Goal: Task Accomplishment & Management: Complete application form

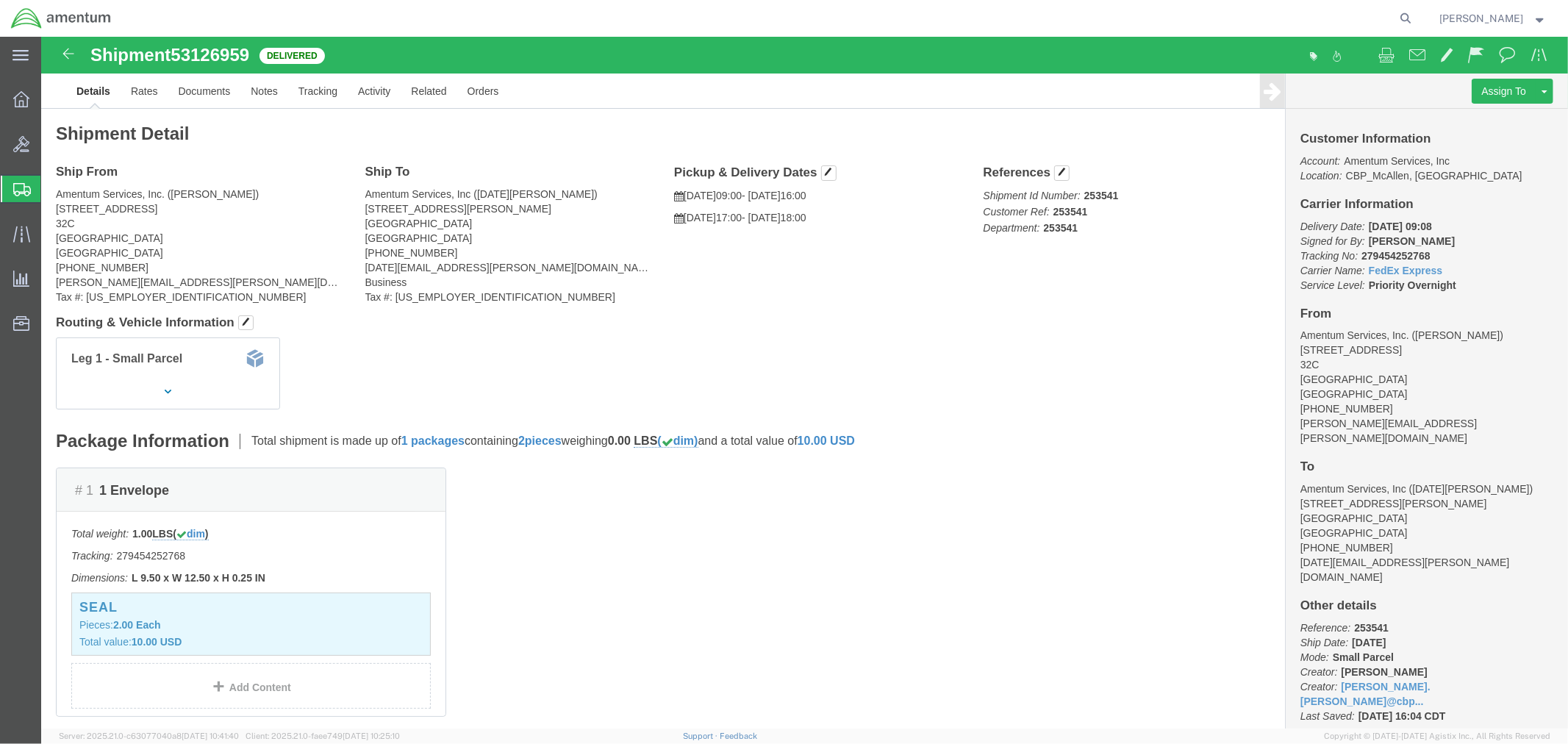
click at [0, 0] on span "Create Shipment" at bounding box center [0, 0] width 0 height 0
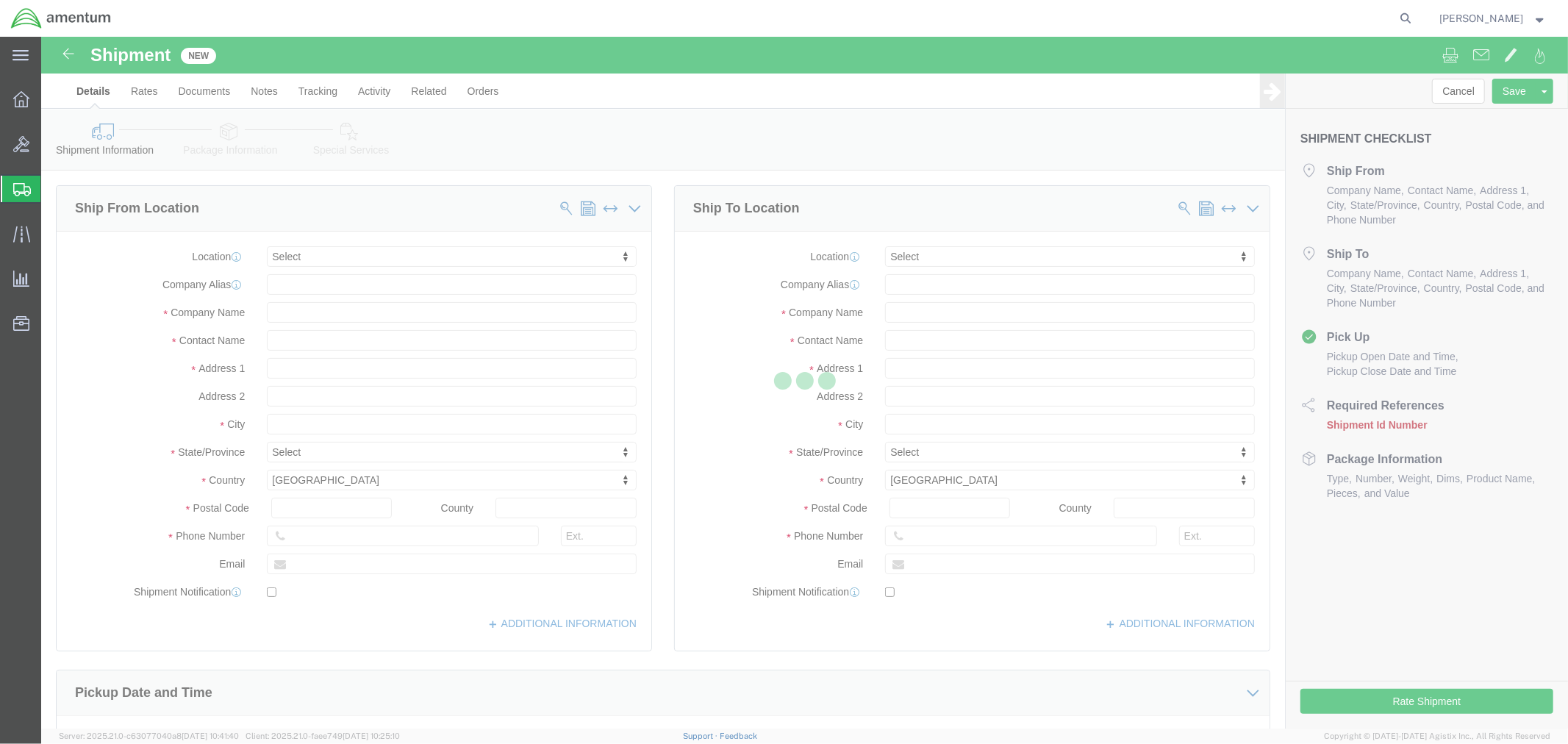
select select
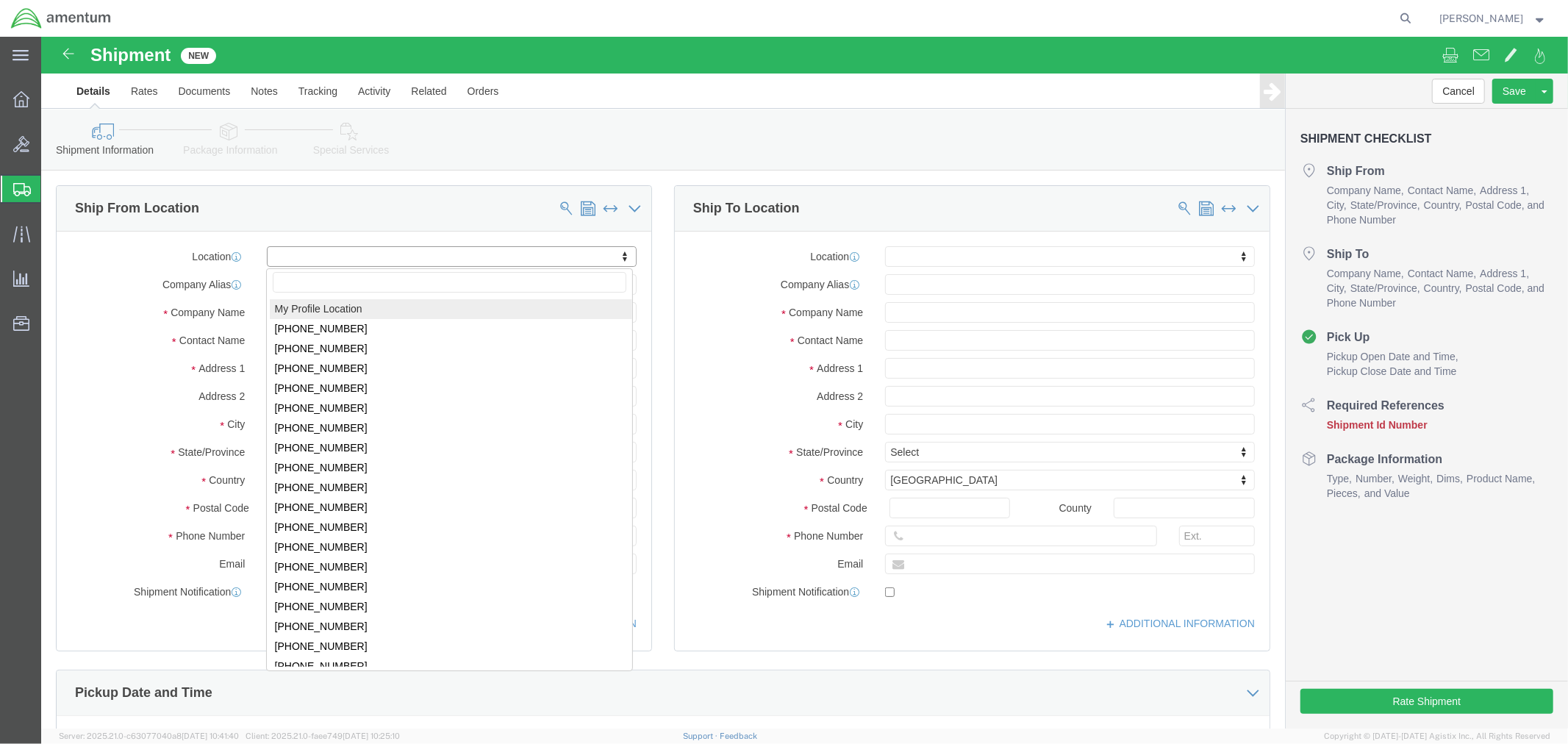
select select "MYPROFILE"
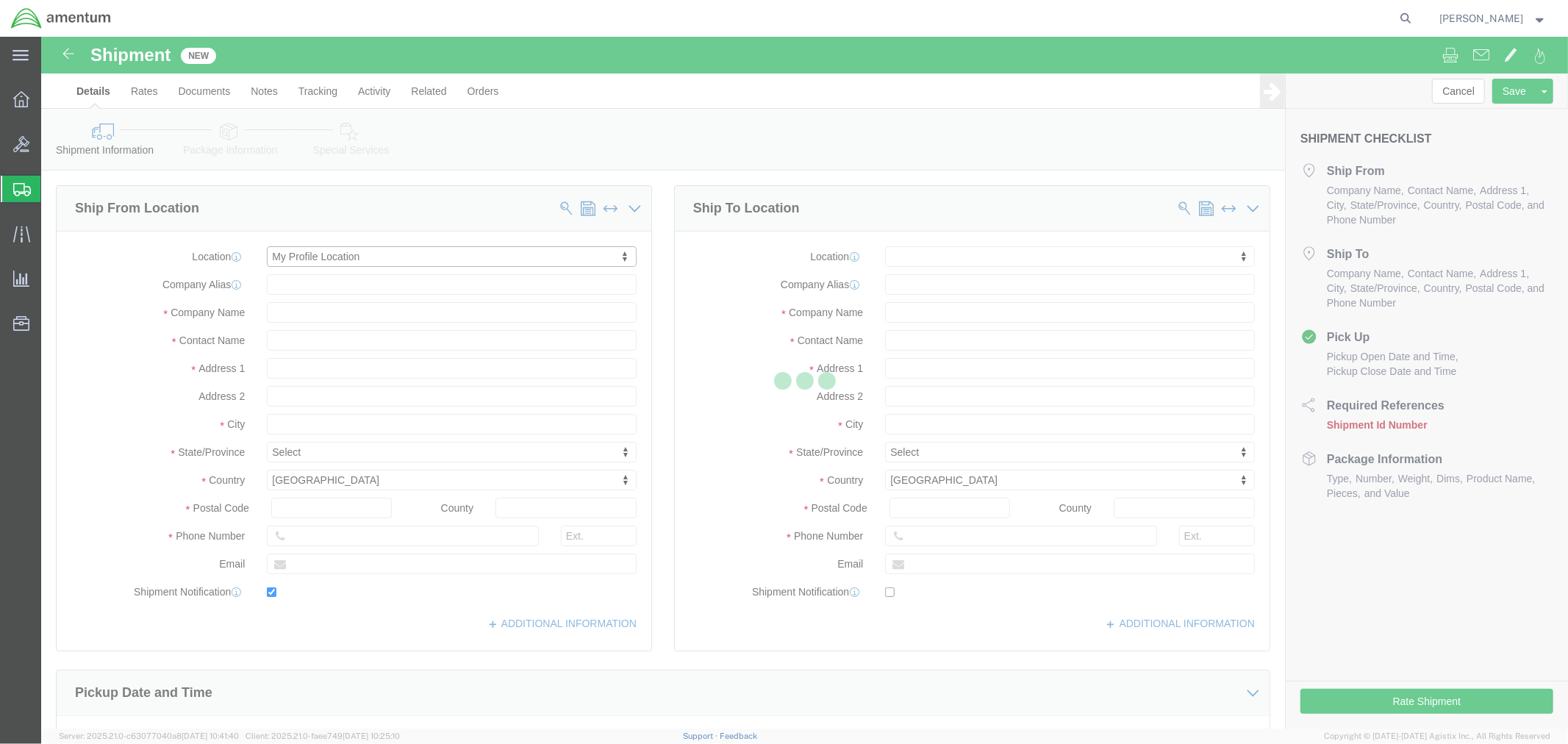
type input "[STREET_ADDRESS]"
type input "32C"
type input "78503"
type input "[PHONE_NUMBER]"
type input "[PERSON_NAME][EMAIL_ADDRESS][PERSON_NAME][DOMAIN_NAME]"
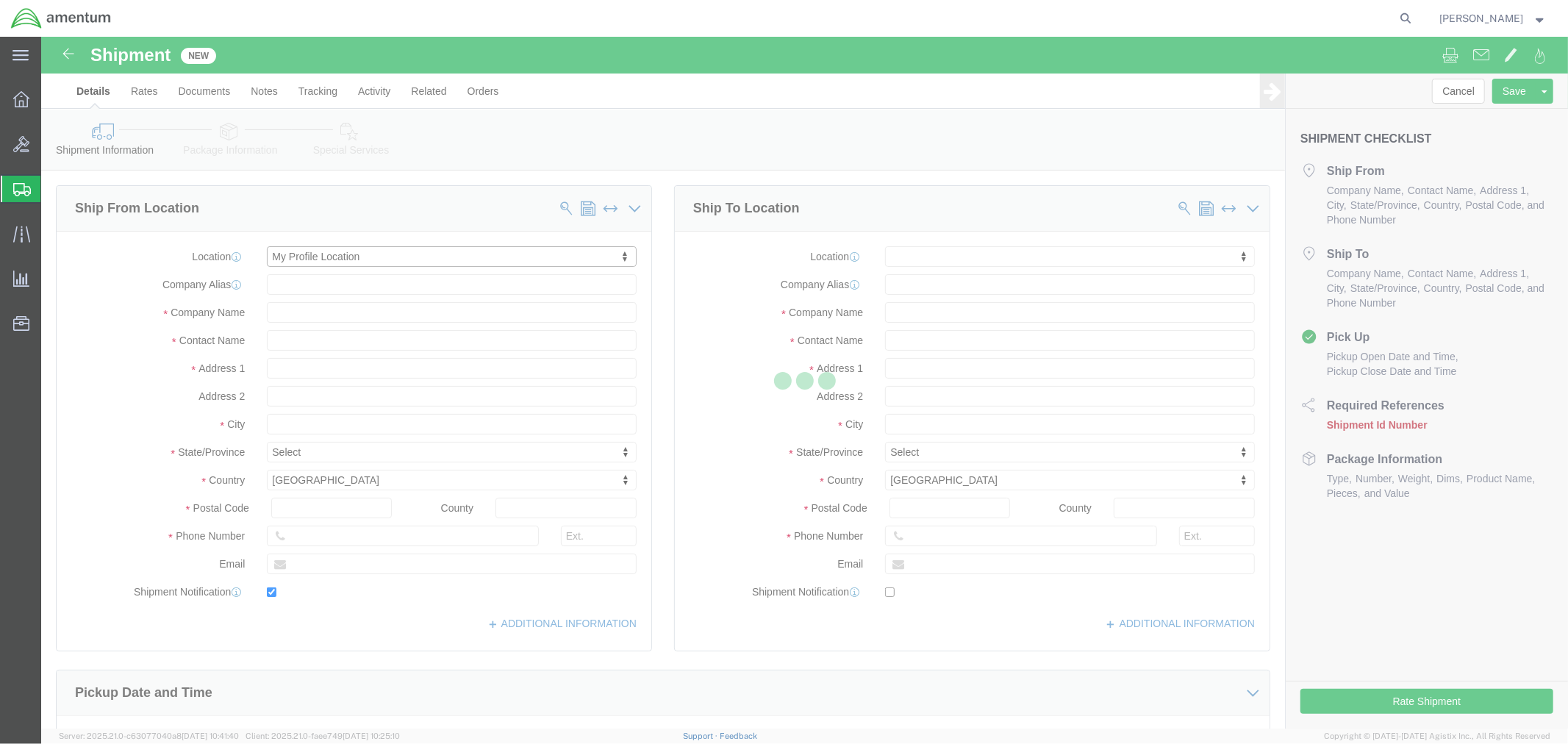
checkbox input "true"
type input "Amentum Services, Inc."
type input "[PERSON_NAME]"
type input "McAllen"
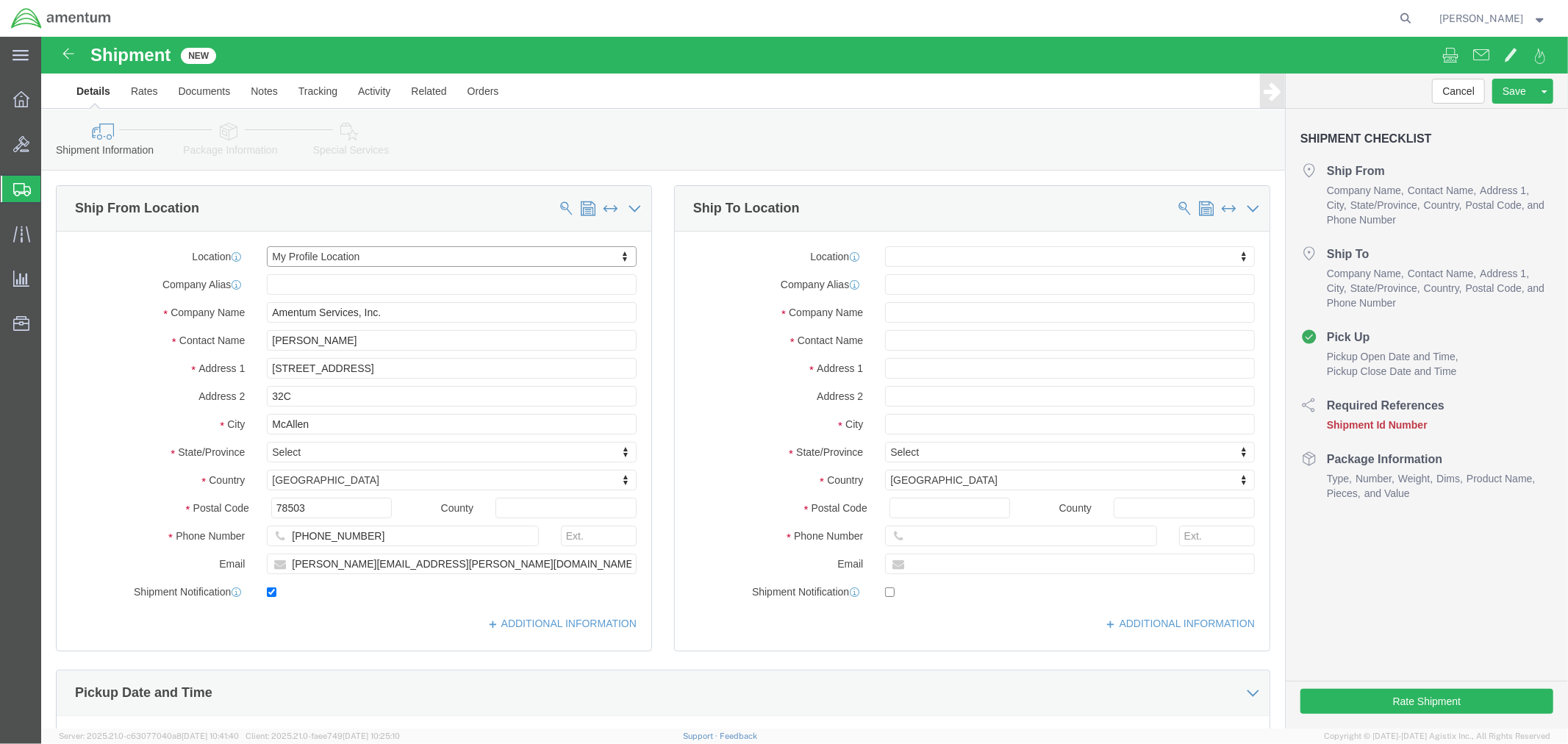
select select "[GEOGRAPHIC_DATA]"
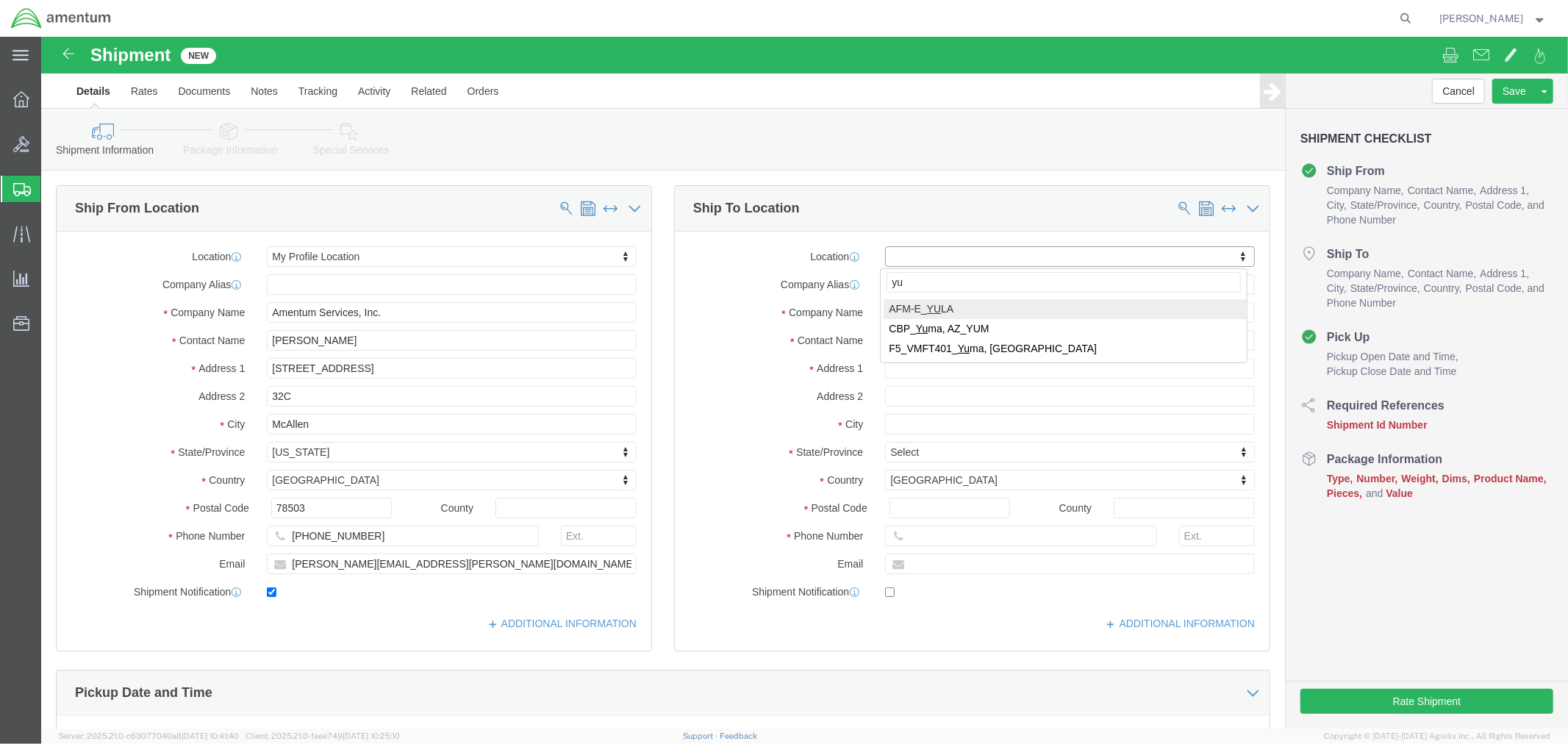
type input "yum"
select select "49951"
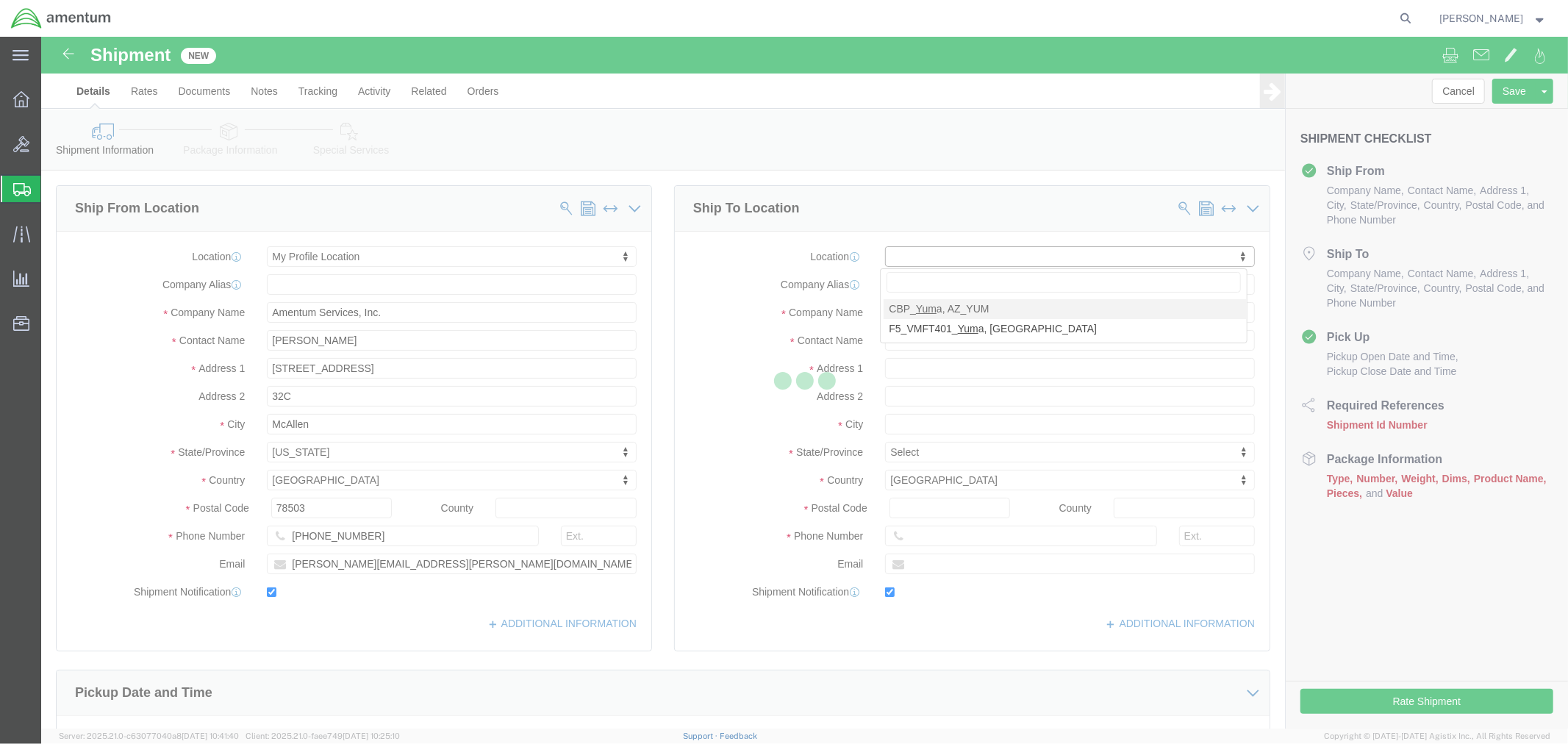
type input "[STREET_ADDRESS]"
type input "85365"
type input "[PHONE_NUMBER]"
type input "215"
type input "[PERSON_NAME][EMAIL_ADDRESS][PERSON_NAME][DOMAIN_NAME]"
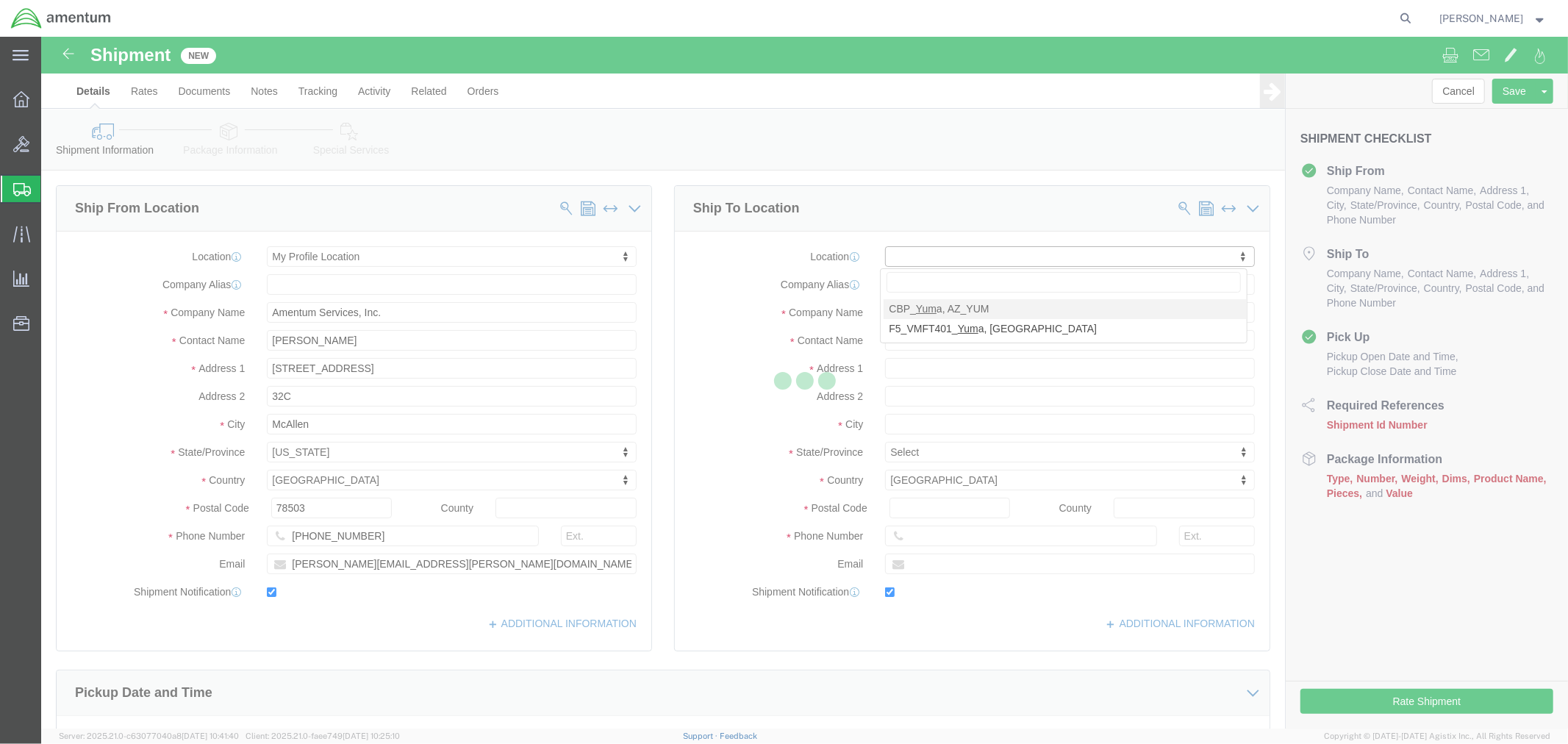
checkbox input "true"
type input "Amentum Services, Inc"
type input "[PERSON_NAME]"
type input "Yuma"
select select "AZ"
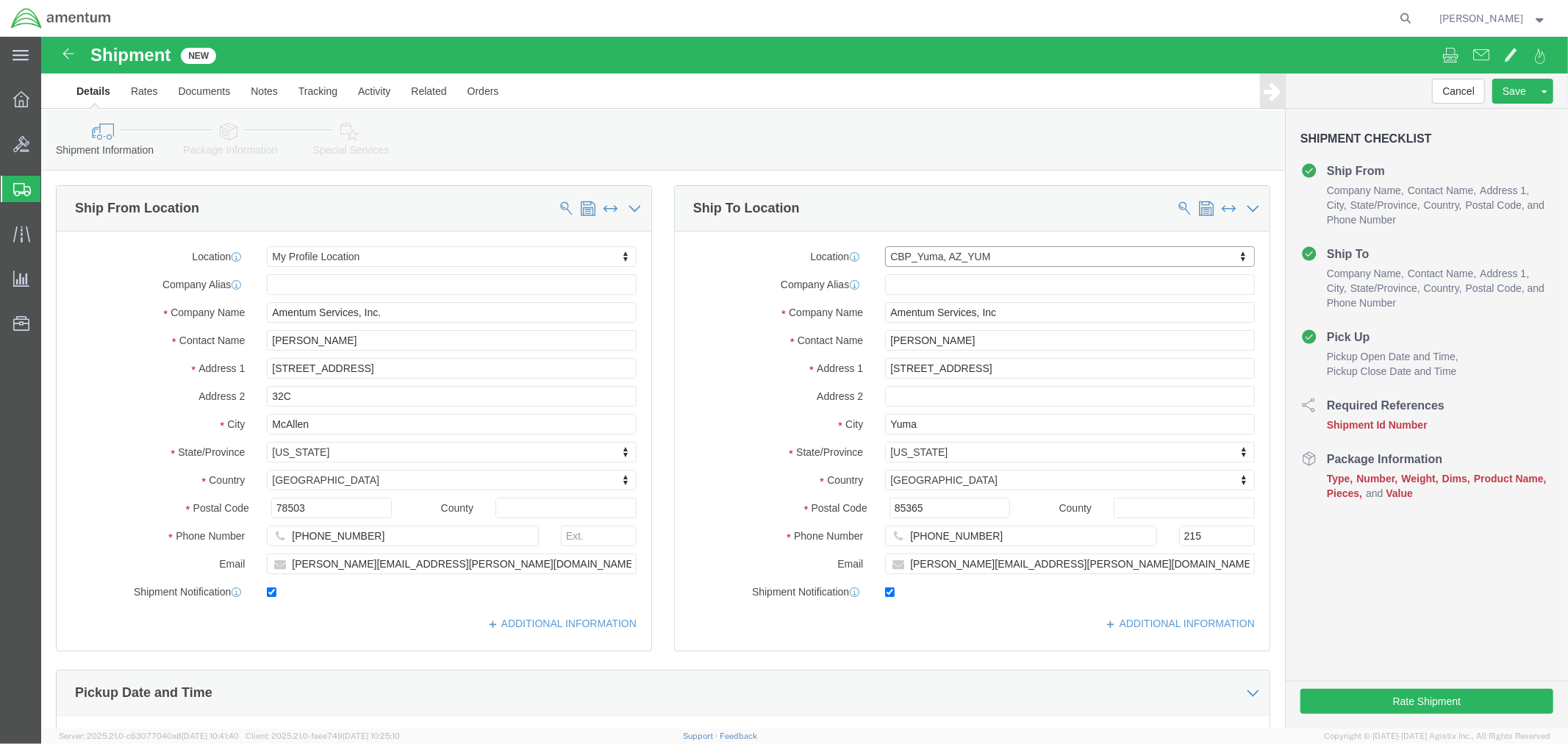
scroll to position [408, 0]
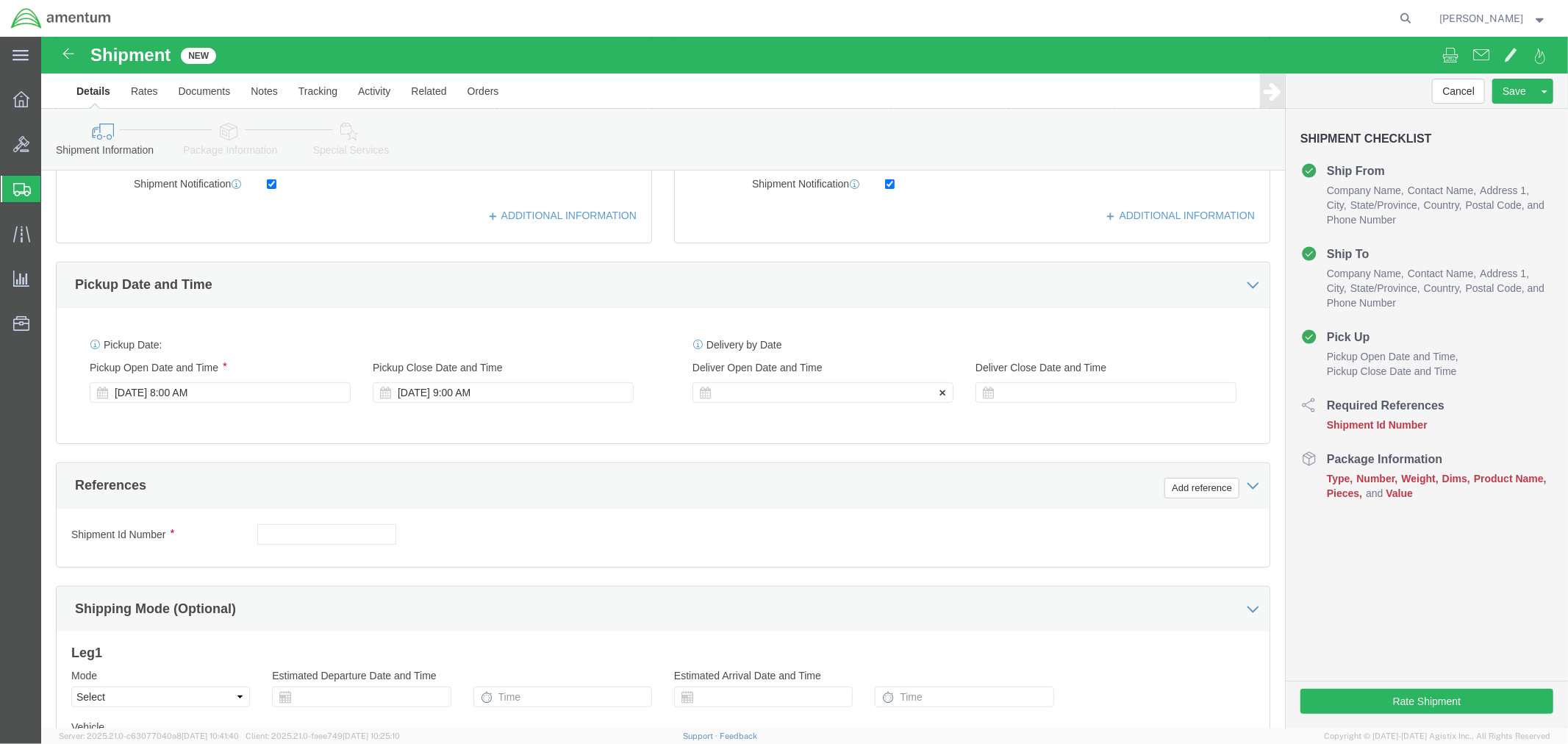
click div
click button "Apply"
click div
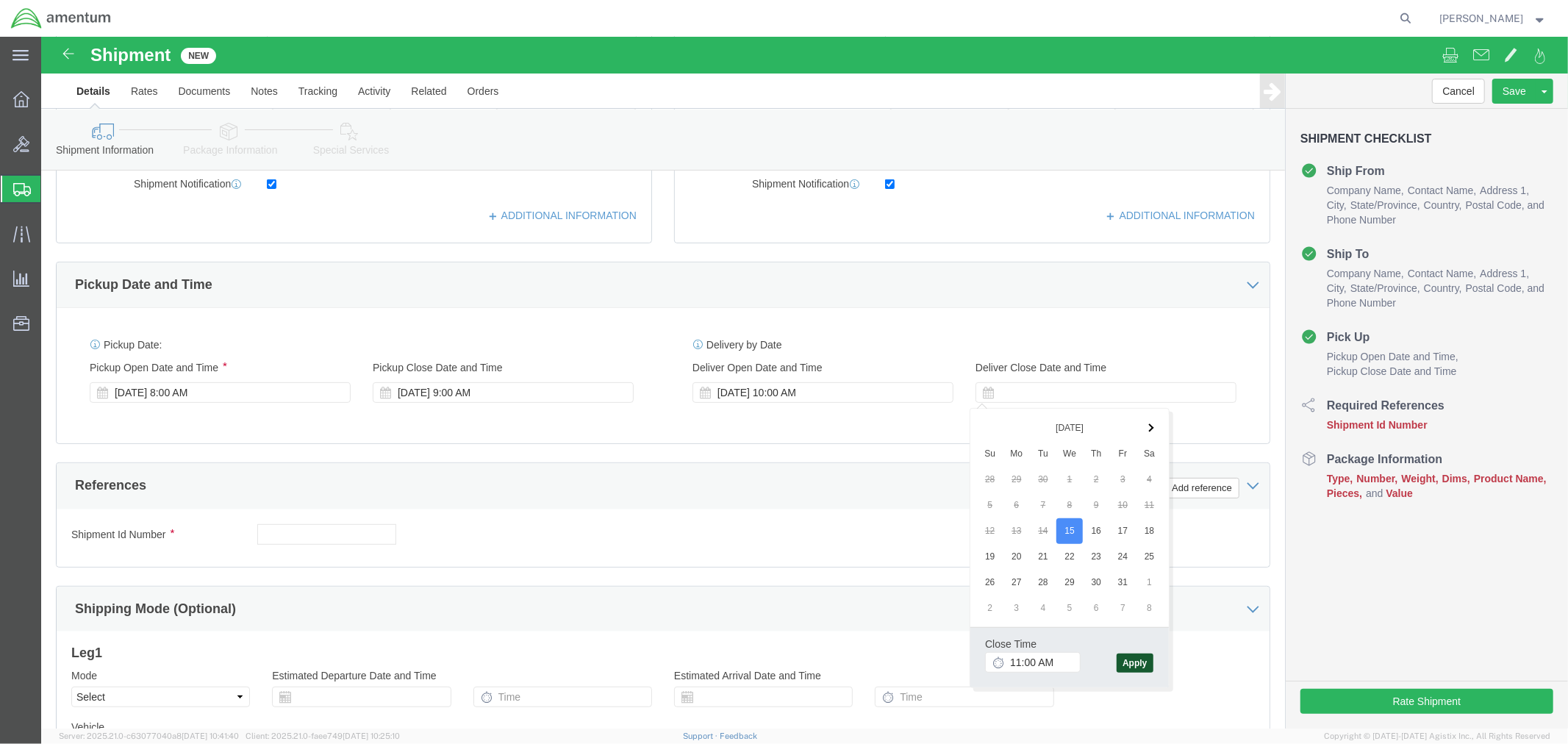
click button "Apply"
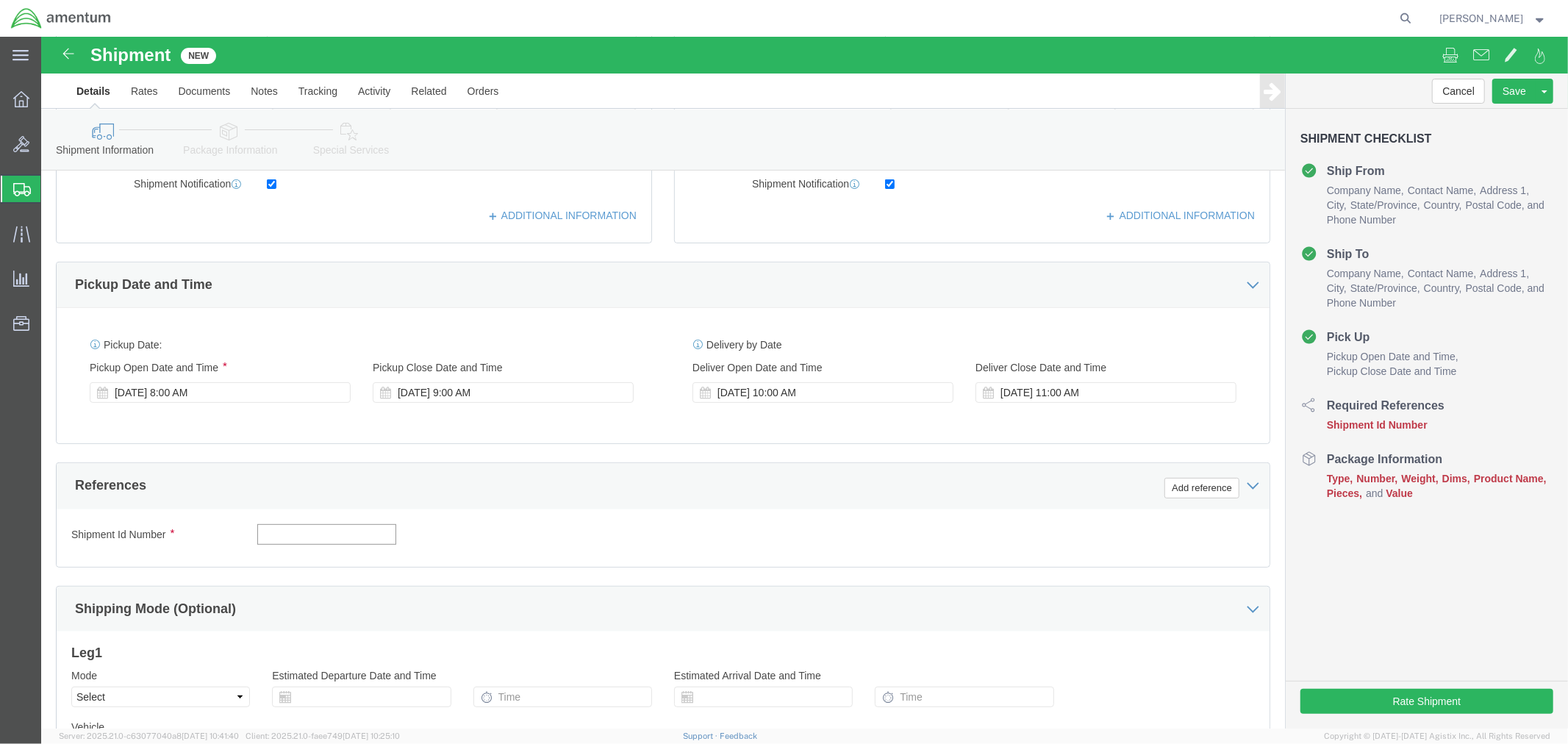
click input "text"
click div "Shipment Id Number 578-012349"
type input "578-012349"
click button "Add reference"
drag, startPoint x: 526, startPoint y: 502, endPoint x: 526, endPoint y: 493, distance: 9.0
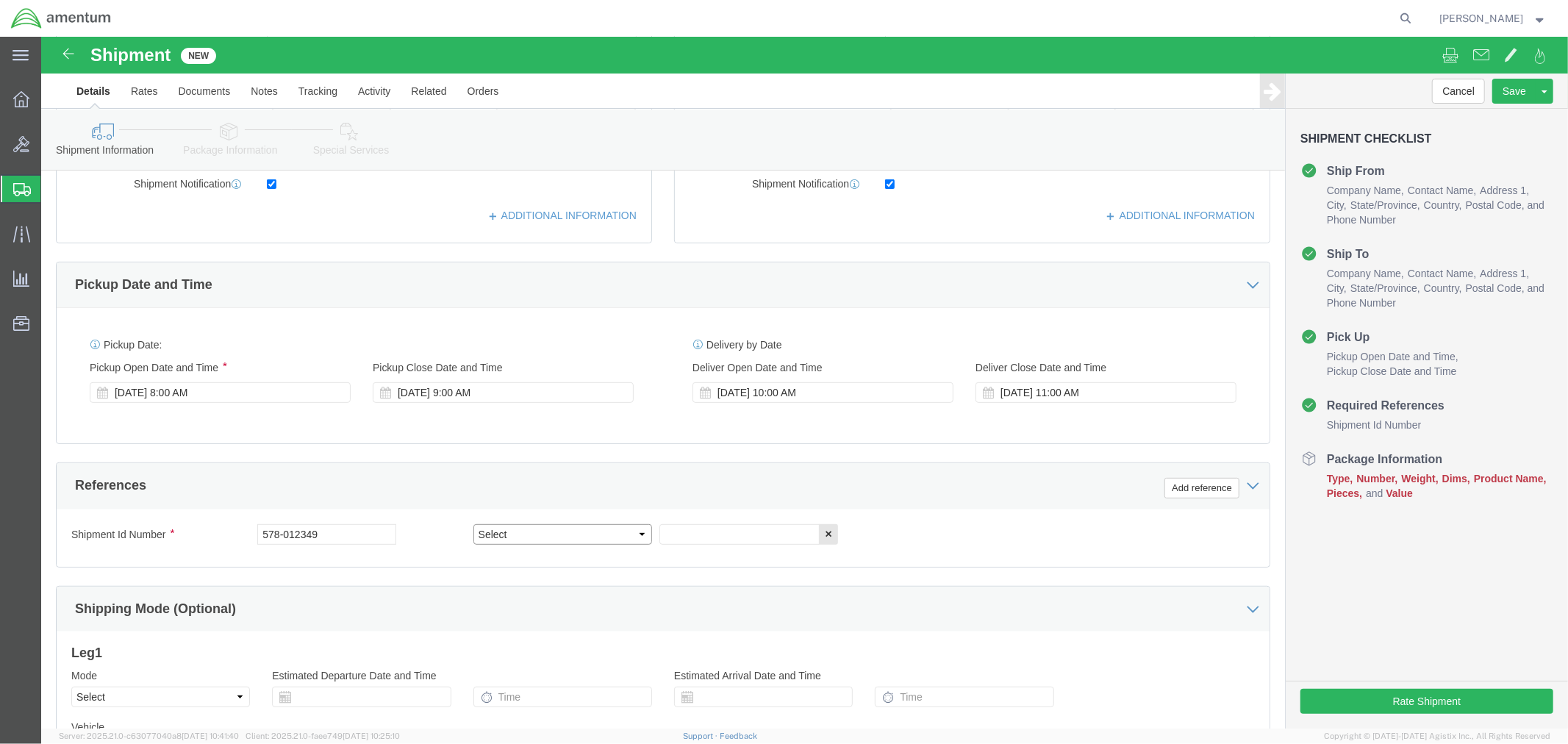
click select "Select Account Type Activity ID Airline Appointment Number ASN Batch Request # …"
select select "DEPT"
click select "Select Account Type Activity ID Airline Appointment Number ASN Batch Request # …"
click input "text"
paste input "578-012349"
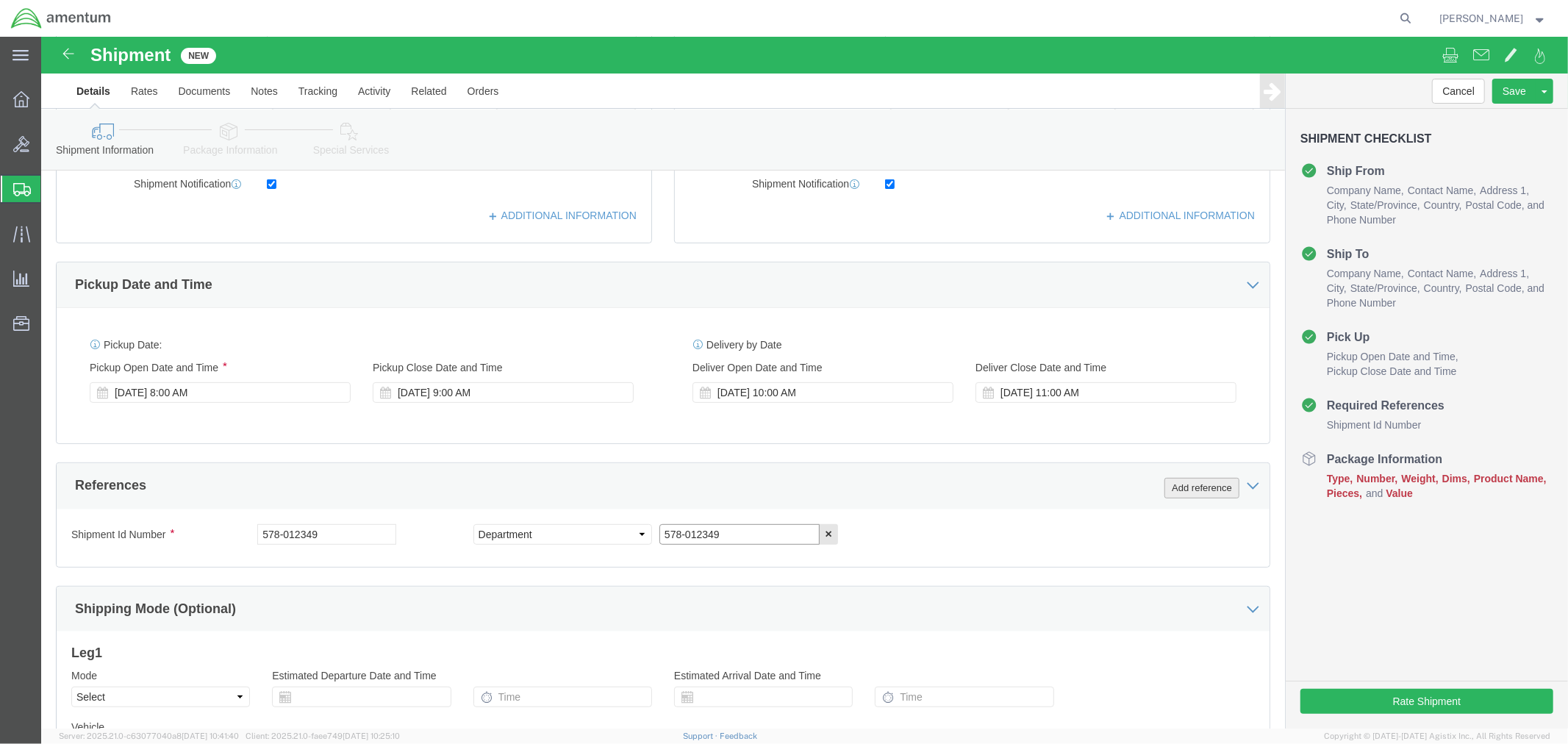
type input "578-012349"
click button "Add reference"
drag, startPoint x: 873, startPoint y: 503, endPoint x: 878, endPoint y: 494, distance: 10.3
click select "Select Account Type Activity ID Airline Appointment Number ASN Batch Request # …"
select select "CUSTREF"
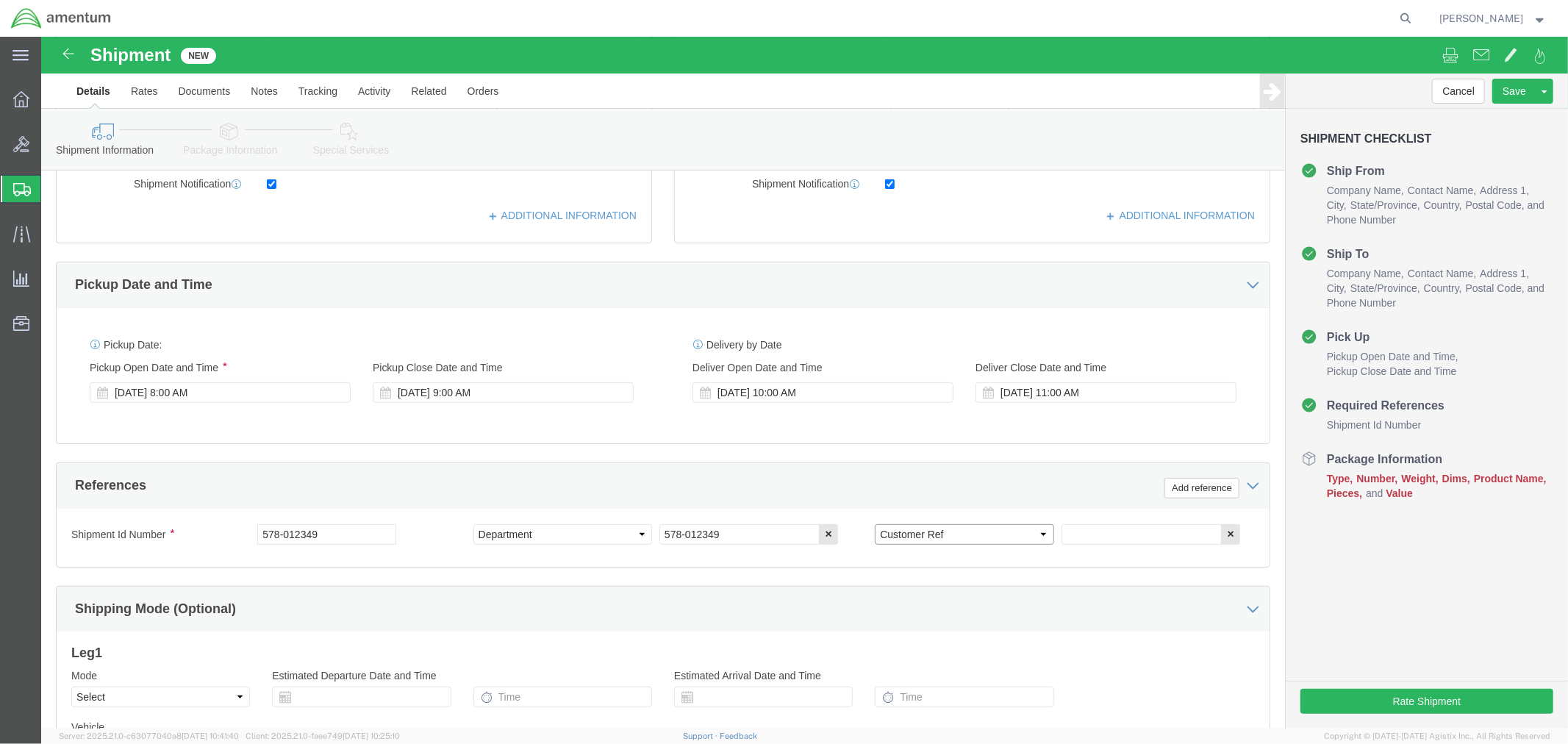
click select "Select Account Type Activity ID Airline Appointment Number ASN Batch Request # …"
click div "Shipment Id Number 578-012349 Select Account Type Activity ID Airline Appointme…"
click input "text"
paste input "578-012349"
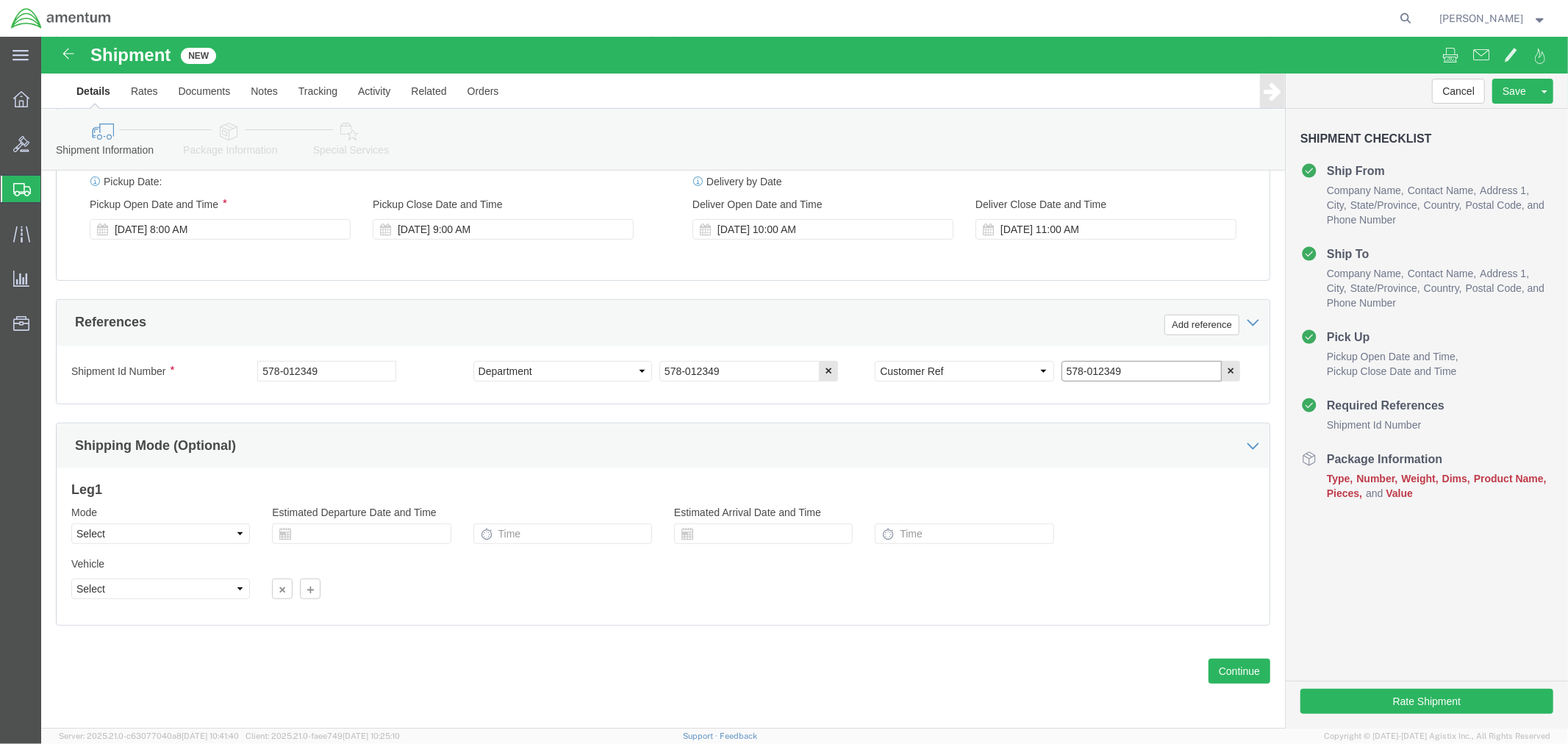
scroll to position [576, 0]
type input "578-012349"
click button "Continue"
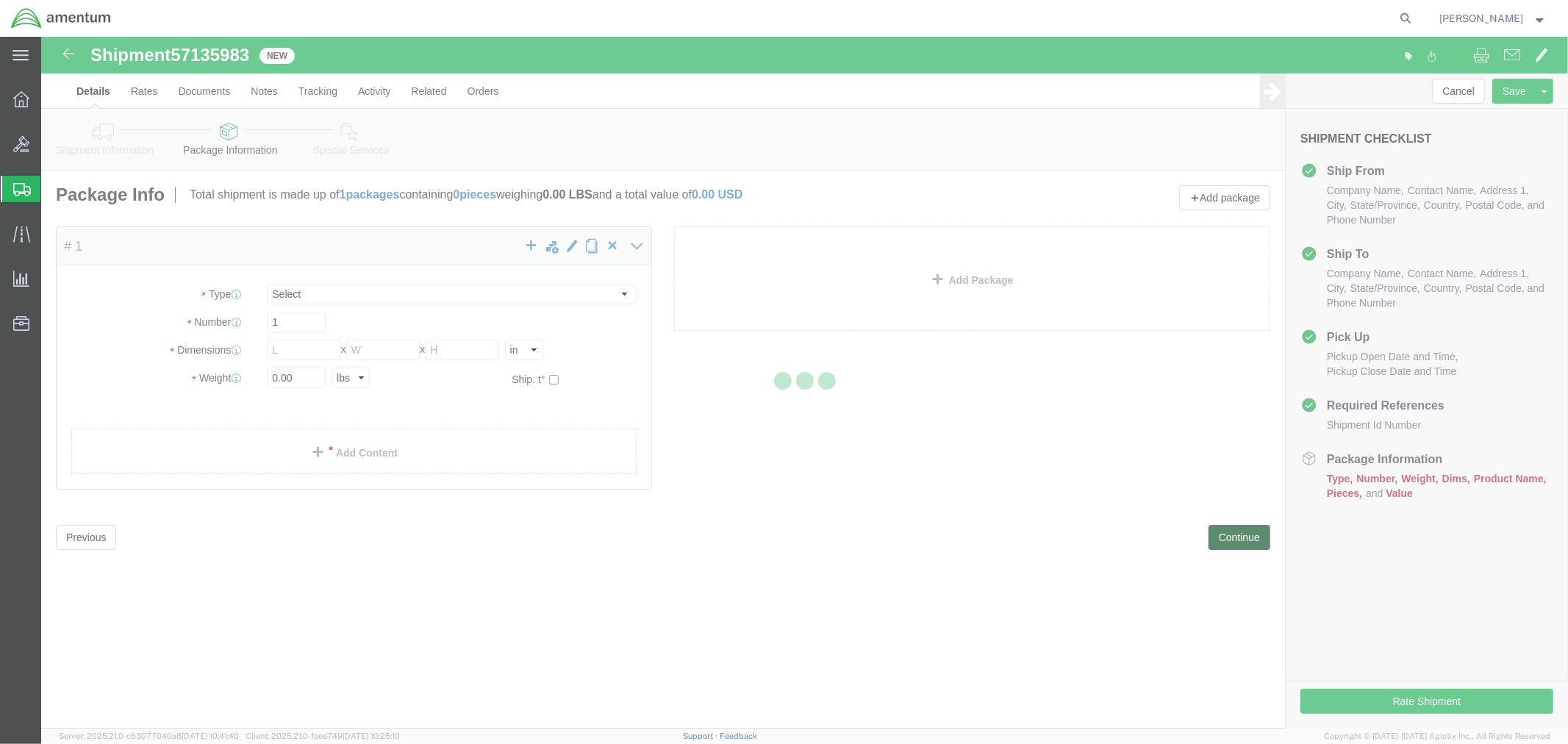
select select "CBOX"
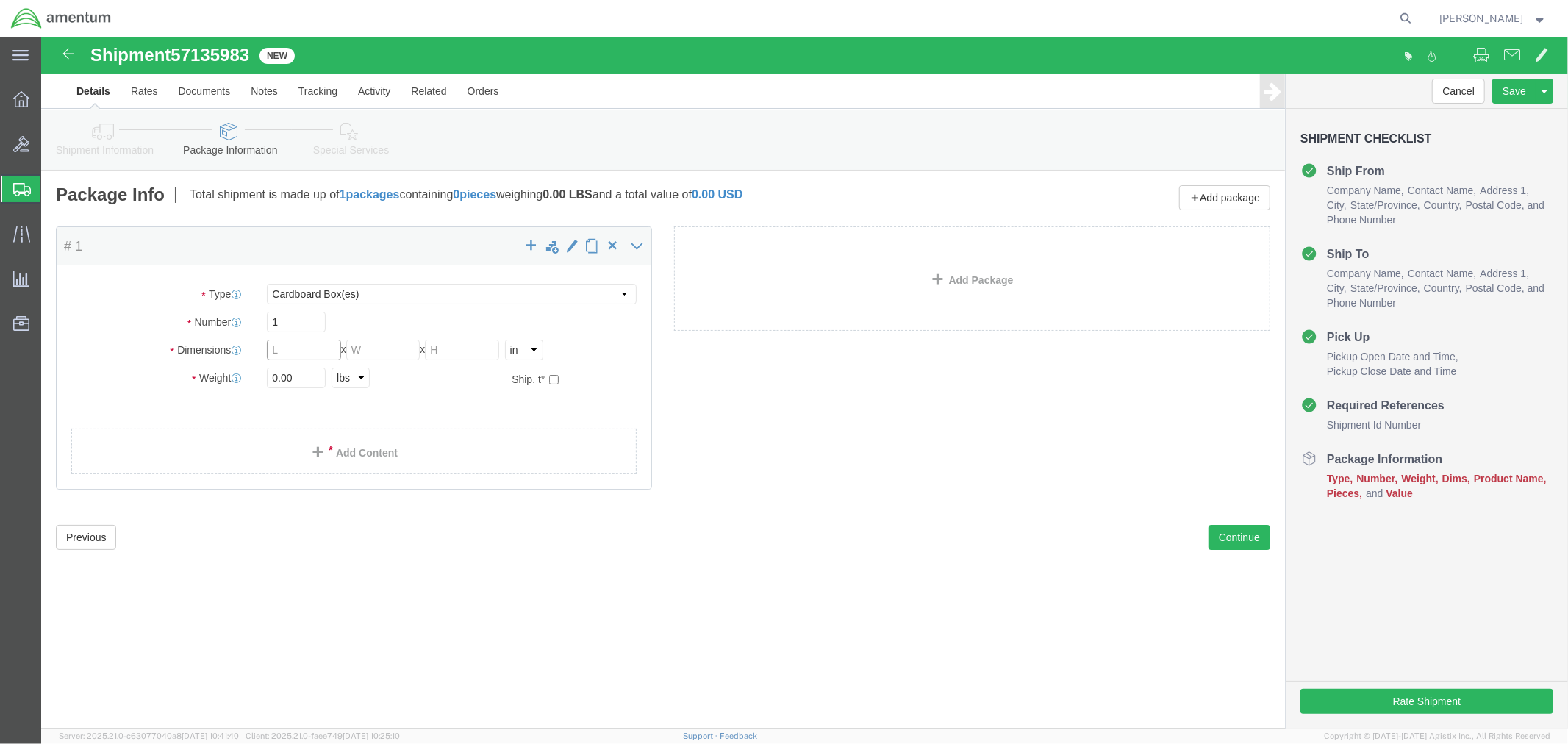
click input "text"
type input "8"
type input "6"
type input "5"
type input "1"
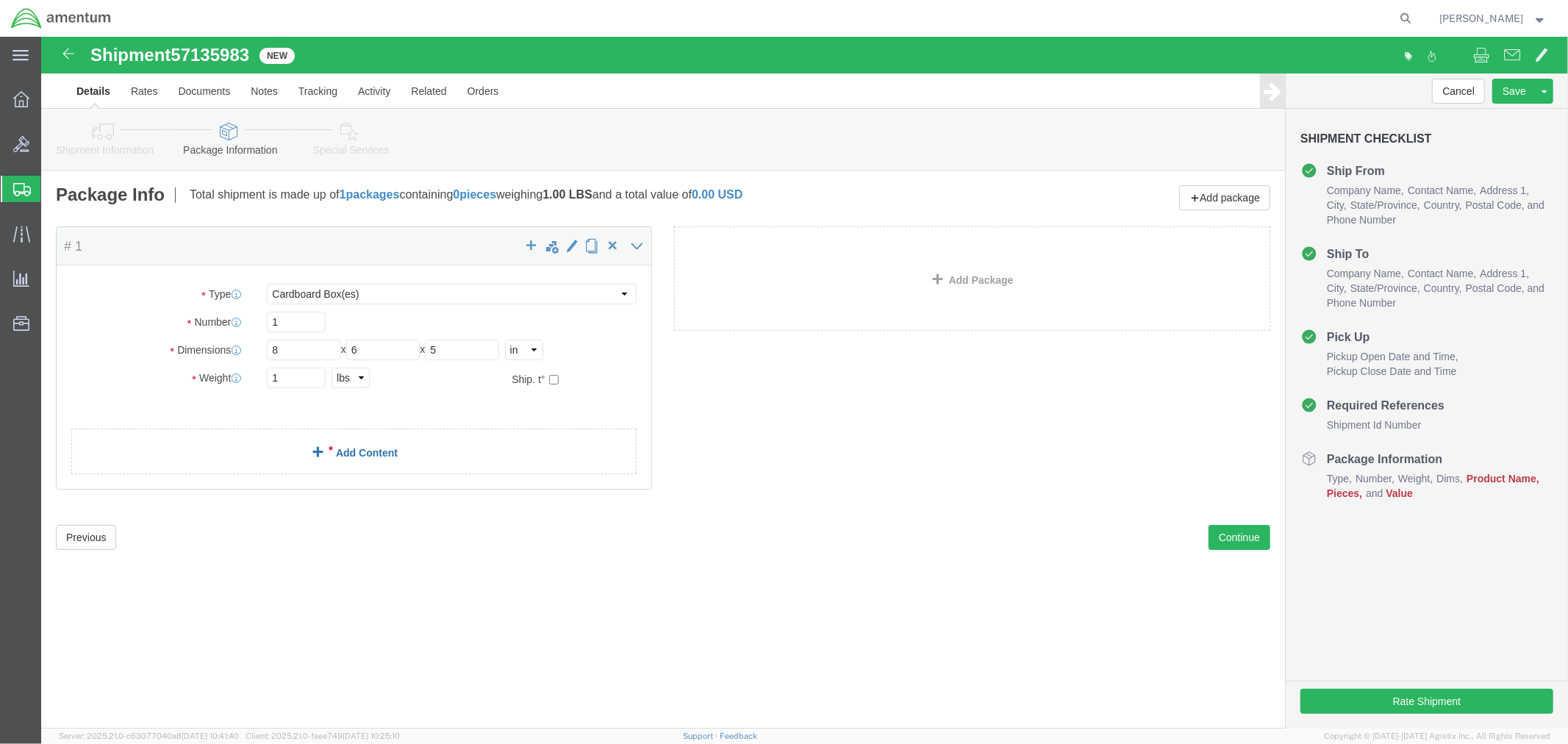
click link "Add Content"
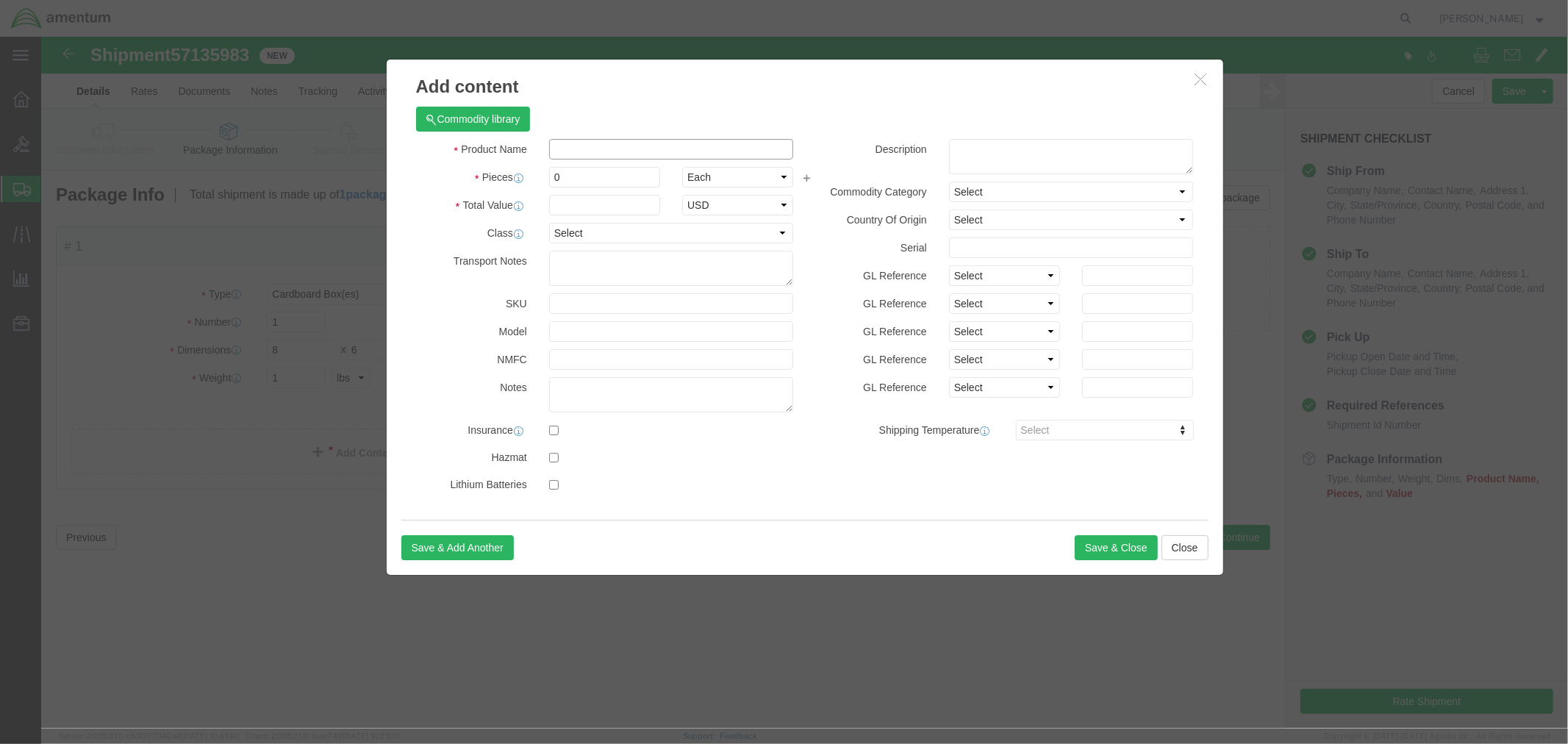
click input "text"
type input "LIGHT"
type input "1"
type input "10"
select select "USD"
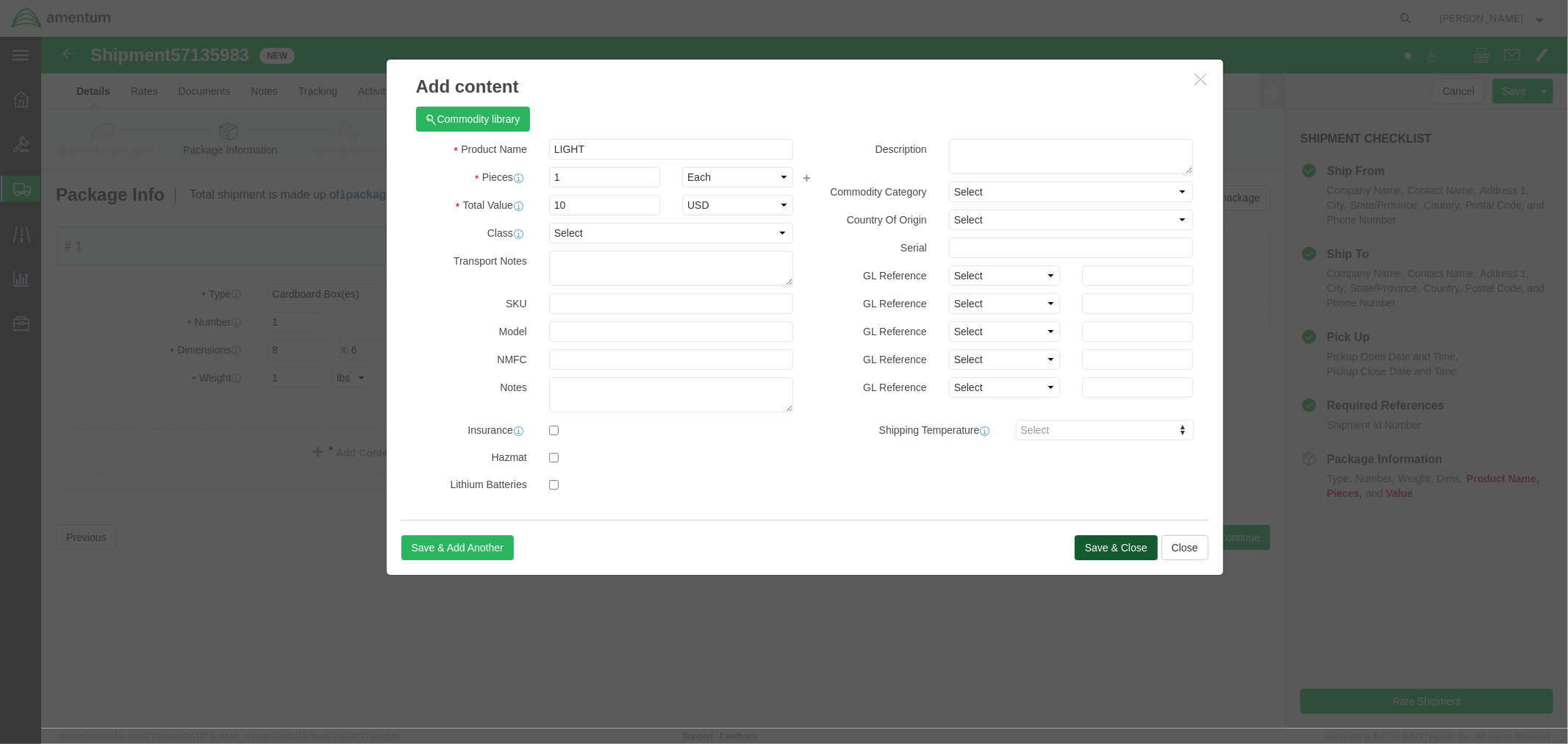
click button "Save & Close"
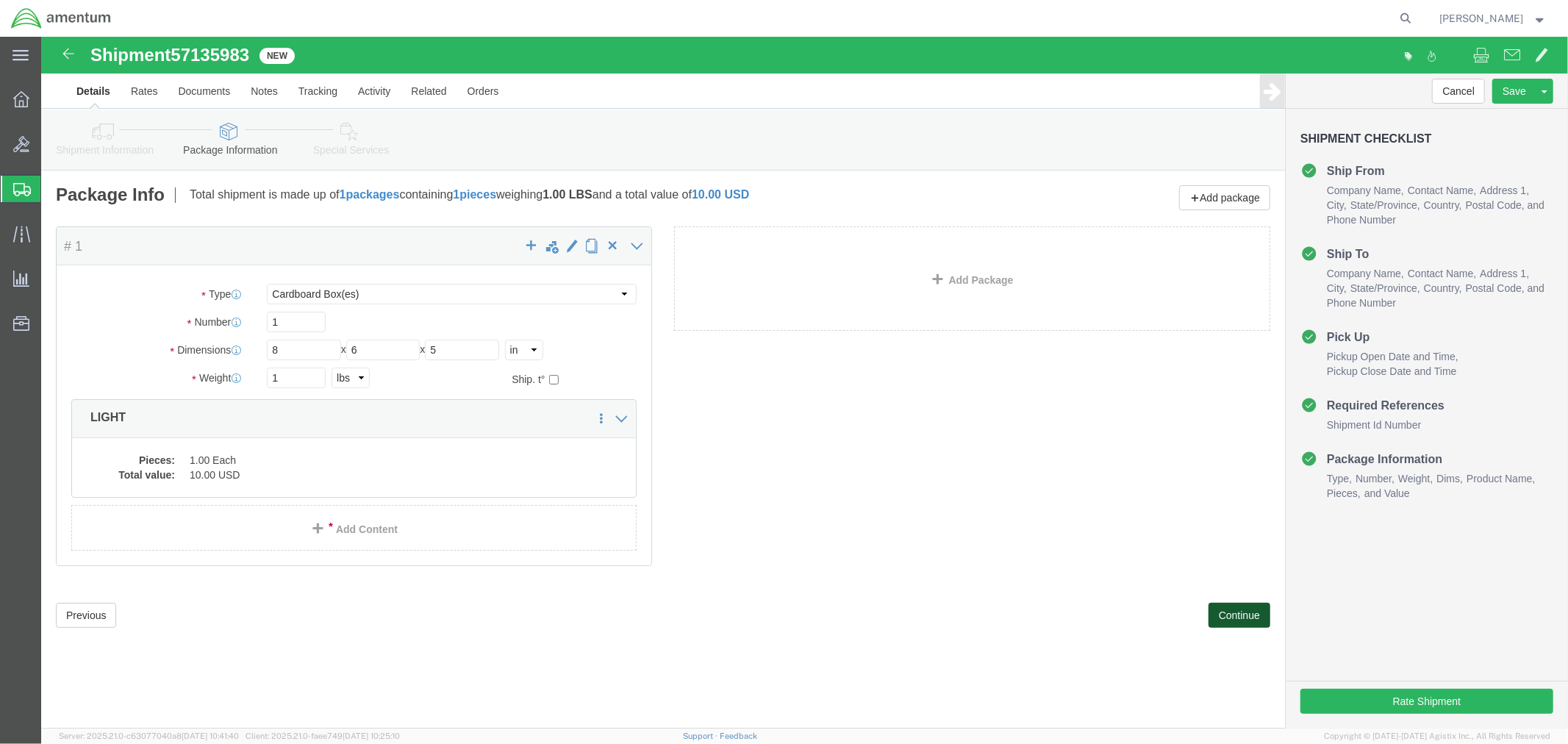
click button "Continue"
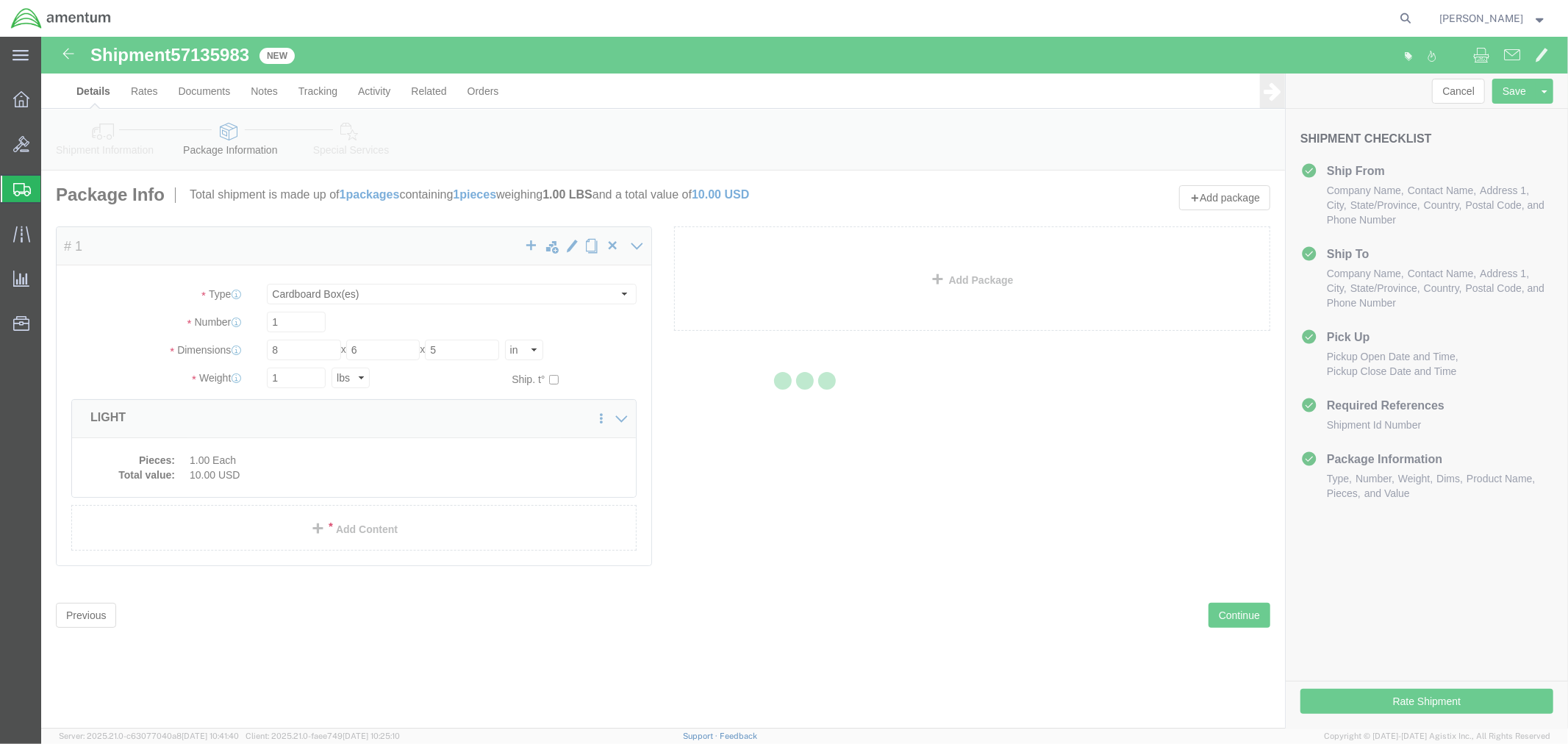
select select
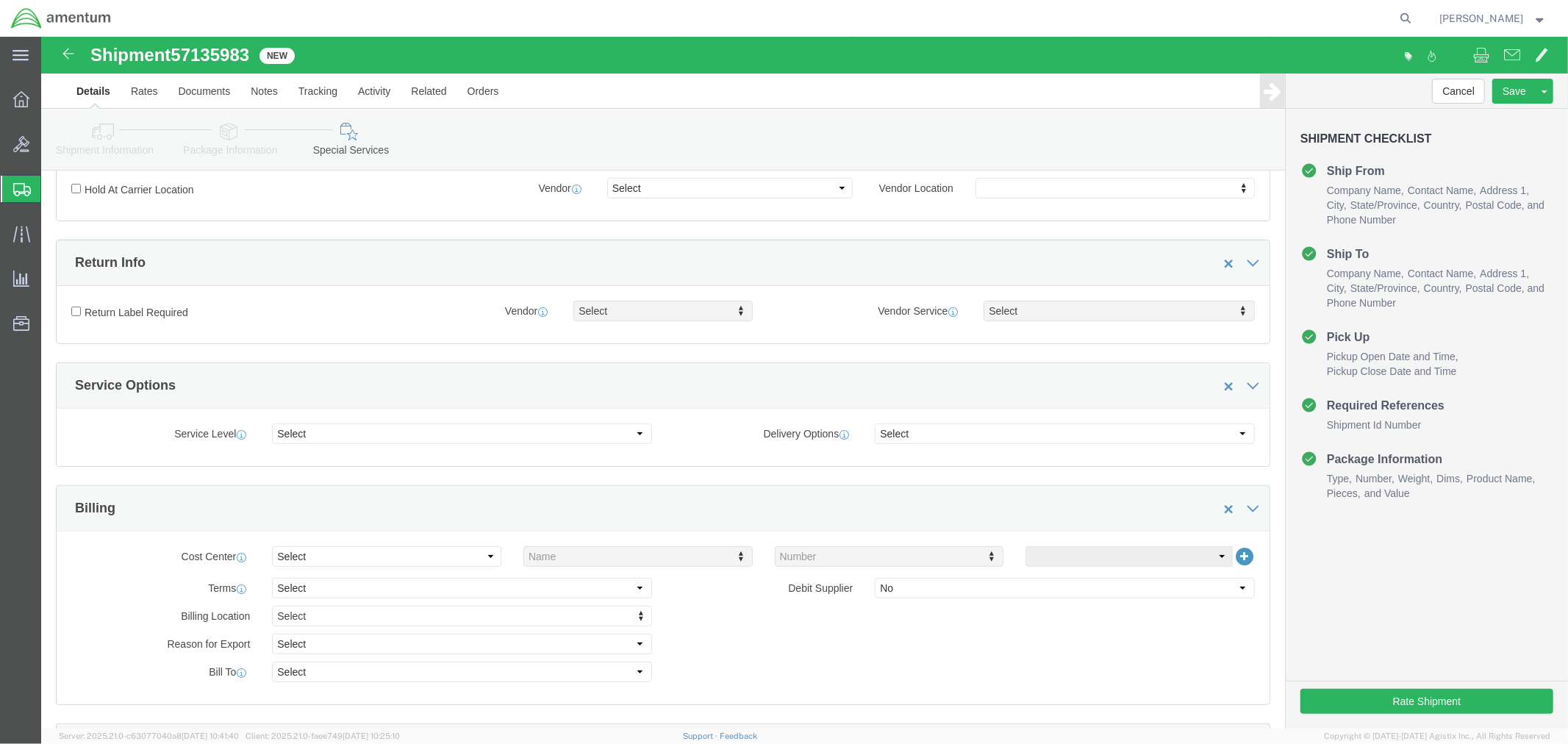
scroll to position [571, 0]
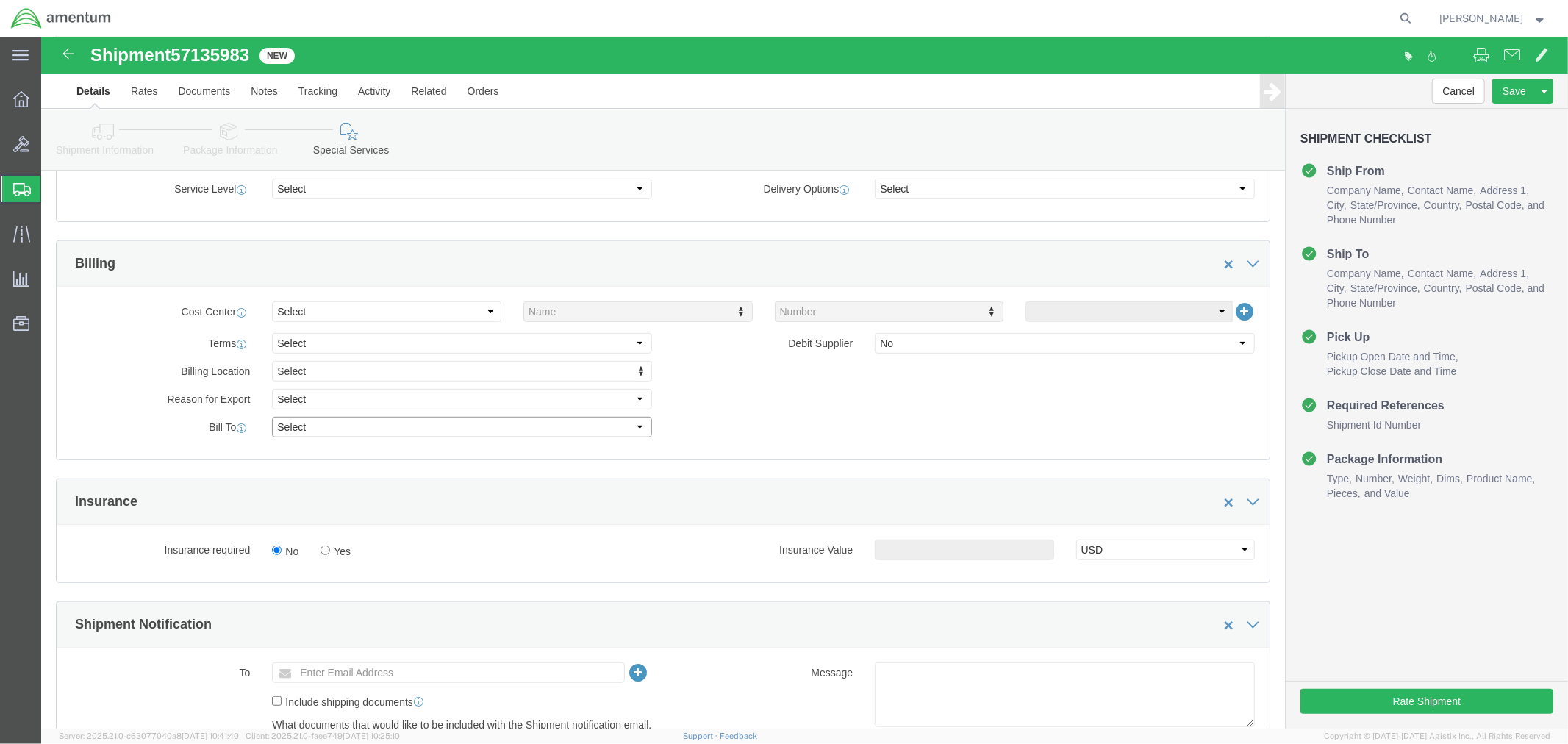
click select "Select Recipient Account Sender/Shipper Third Party Account"
select select "SHIP"
click select "Select Recipient Account Sender/Shipper Third Party Account"
click button "Rate Shipment"
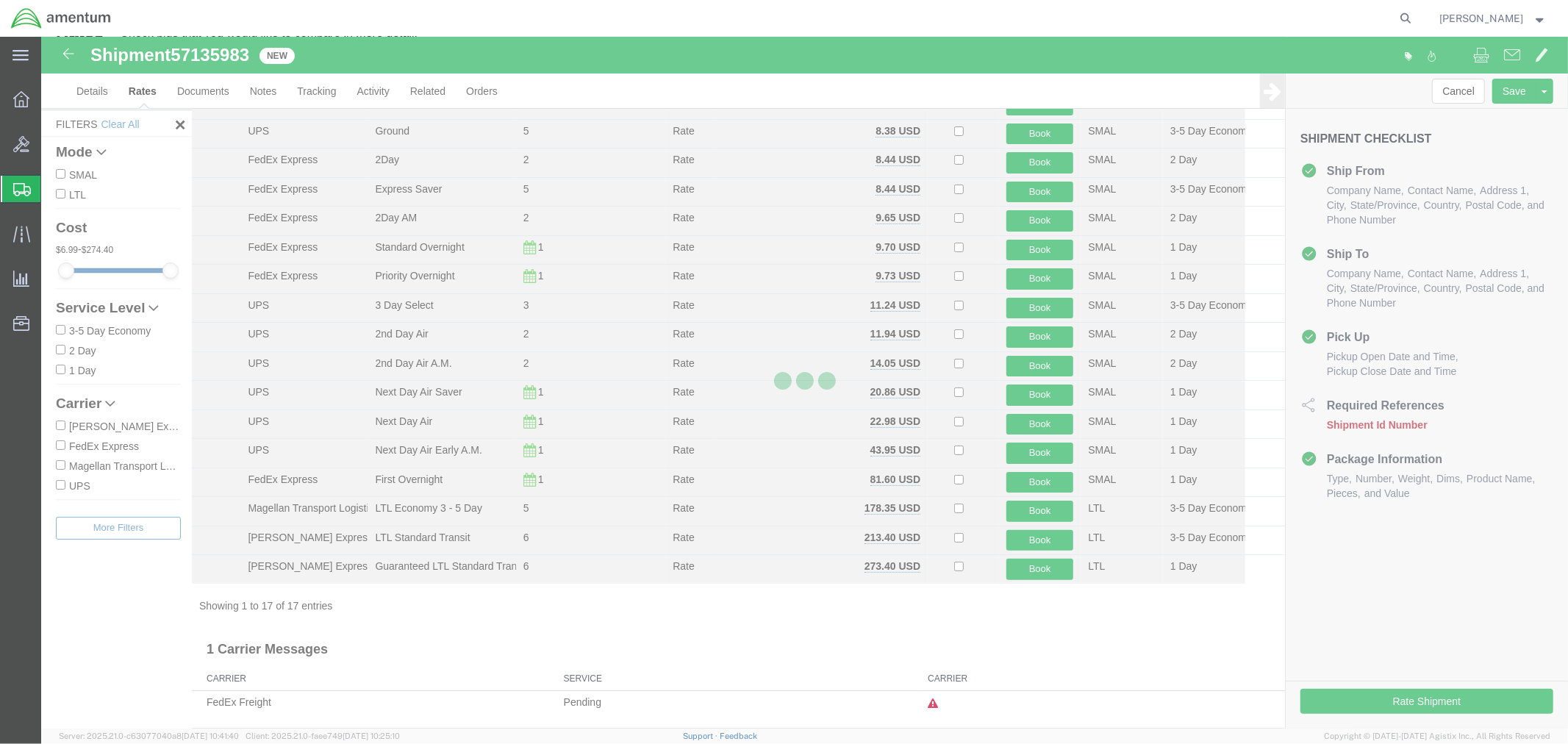
scroll to position [78, 0]
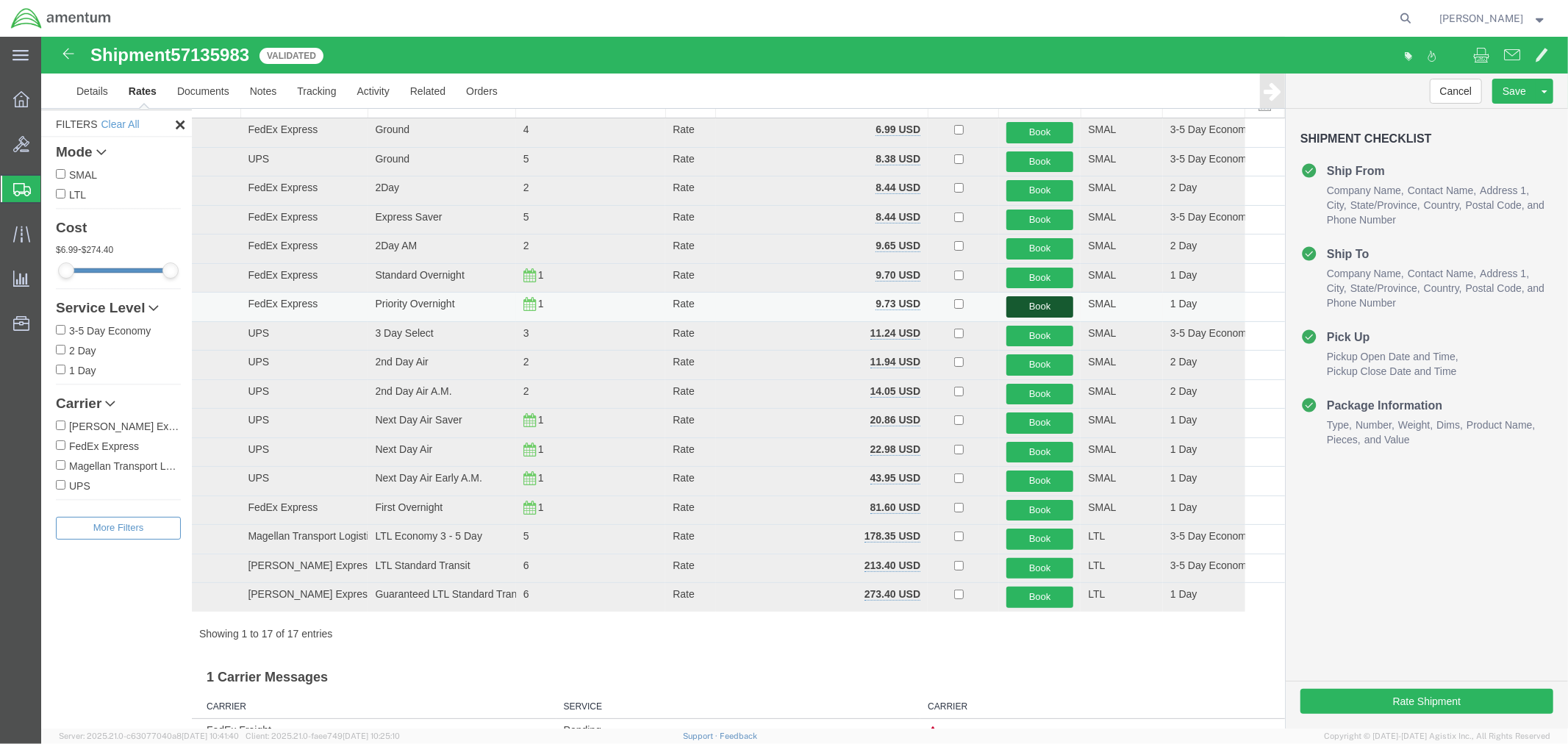
click at [1021, 302] on button "Book" at bounding box center [1040, 306] width 68 height 21
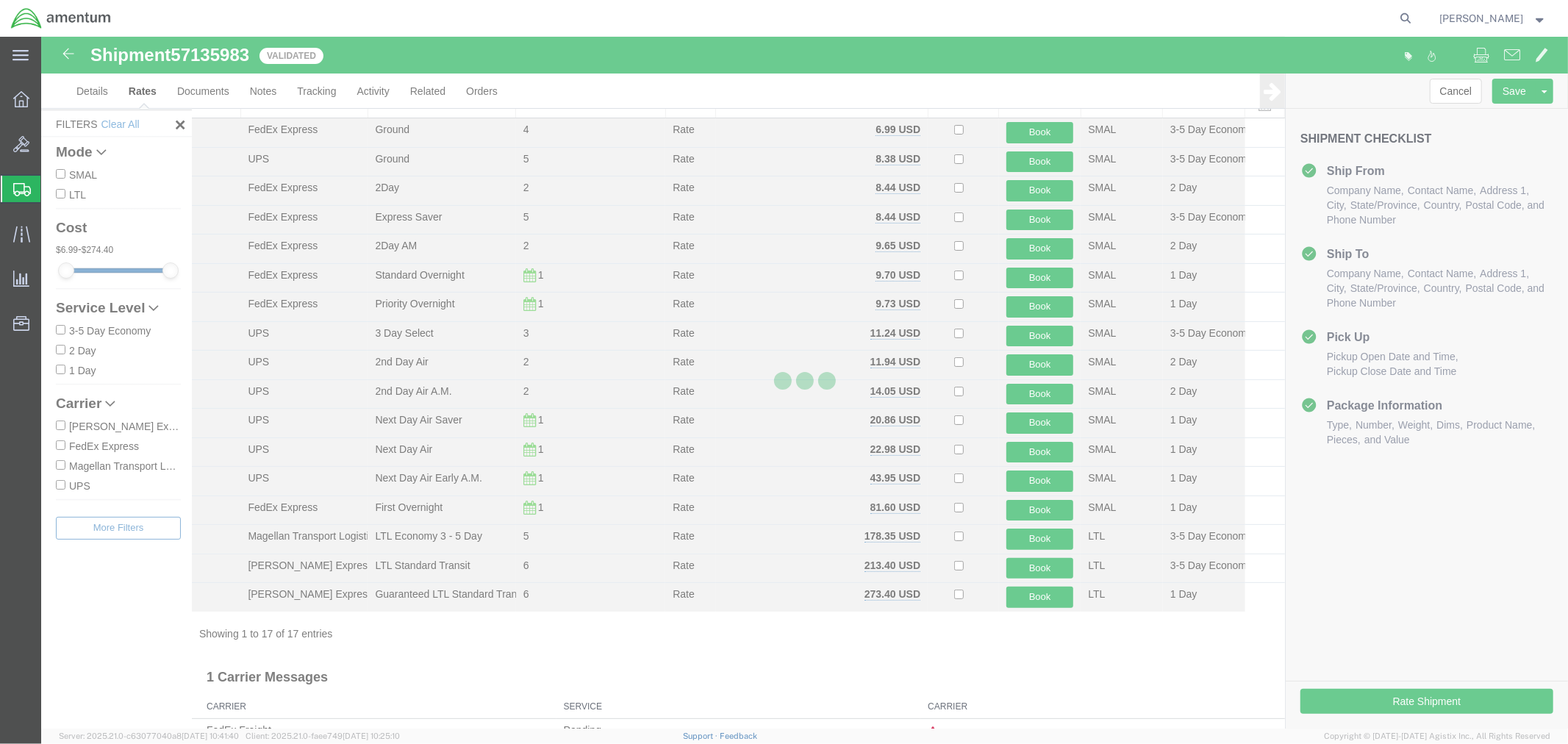
scroll to position [0, 0]
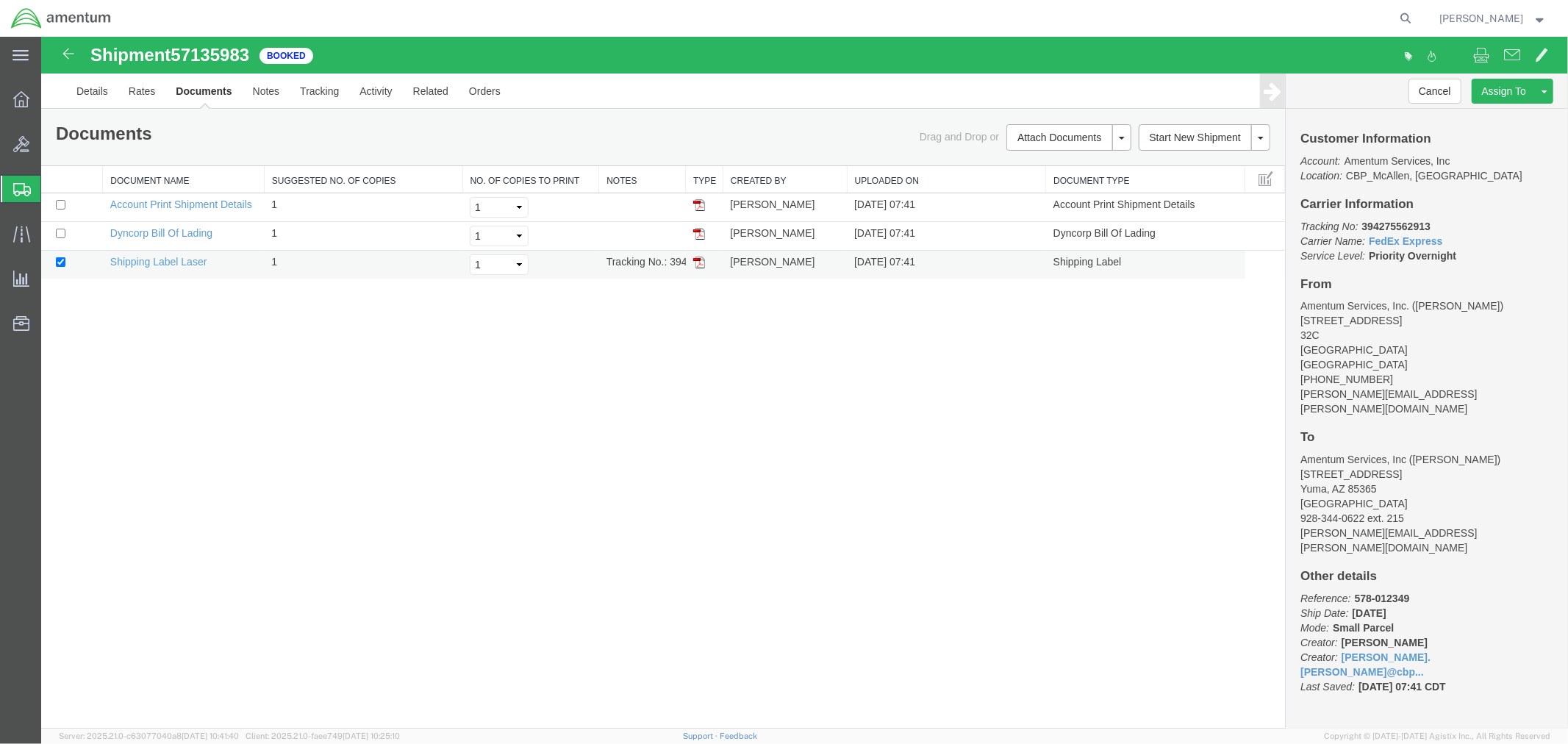
click at [699, 266] on img at bounding box center [698, 262] width 12 height 12
